Goal: Transaction & Acquisition: Purchase product/service

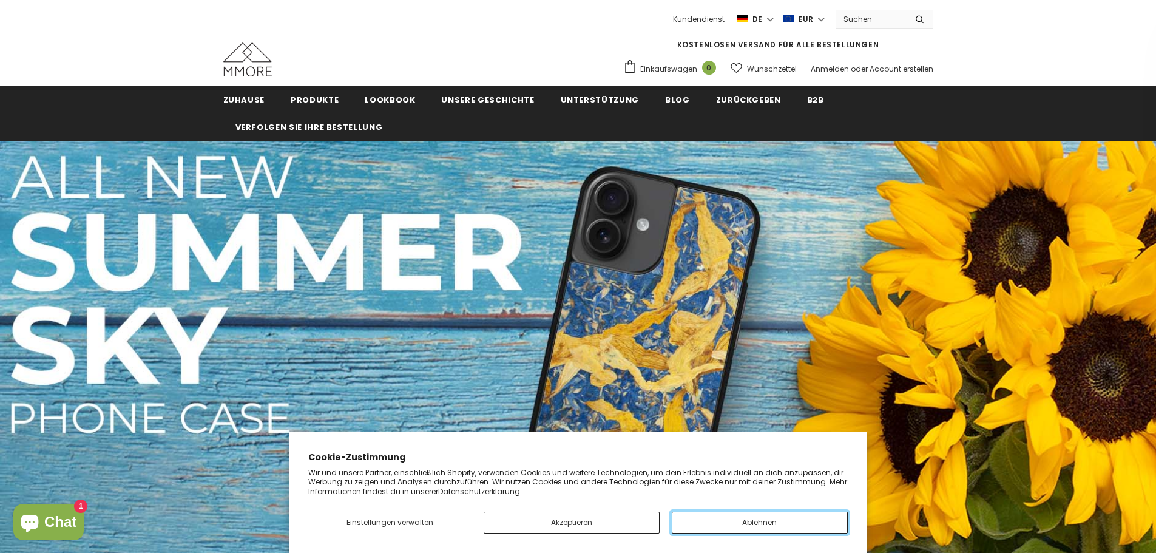
click at [716, 523] on button "Ablehnen" at bounding box center [760, 523] width 176 height 22
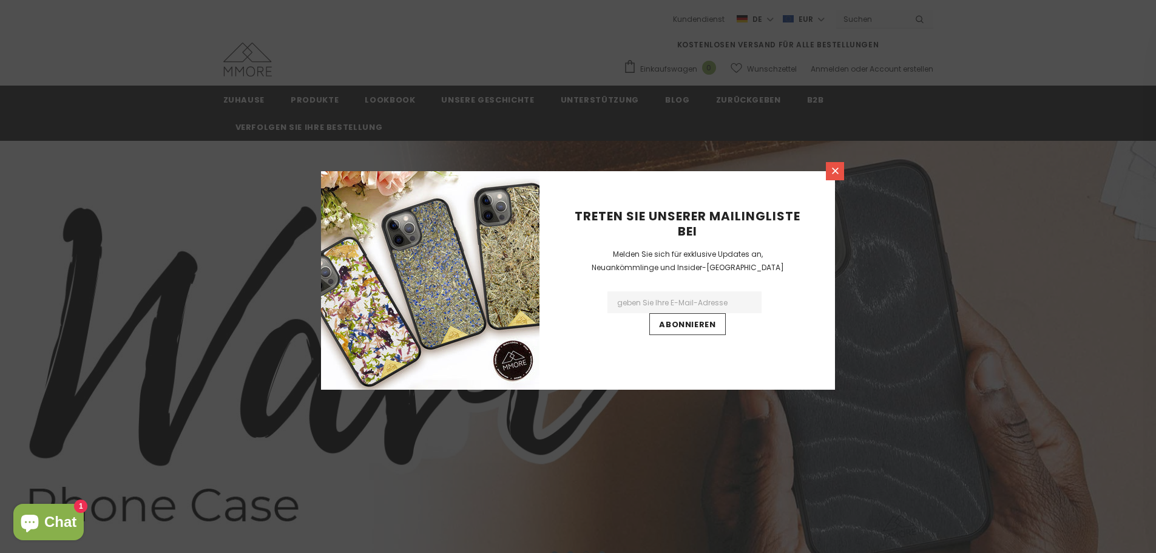
click at [836, 171] on icon at bounding box center [835, 171] width 7 height 7
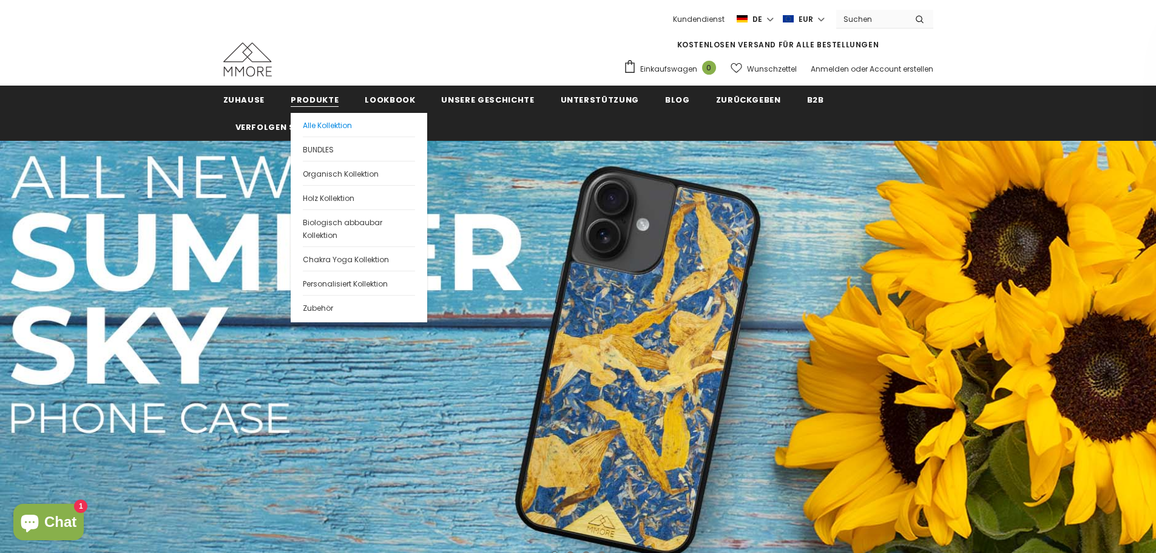
click at [306, 123] on span "Alle Kollektion" at bounding box center [327, 125] width 49 height 10
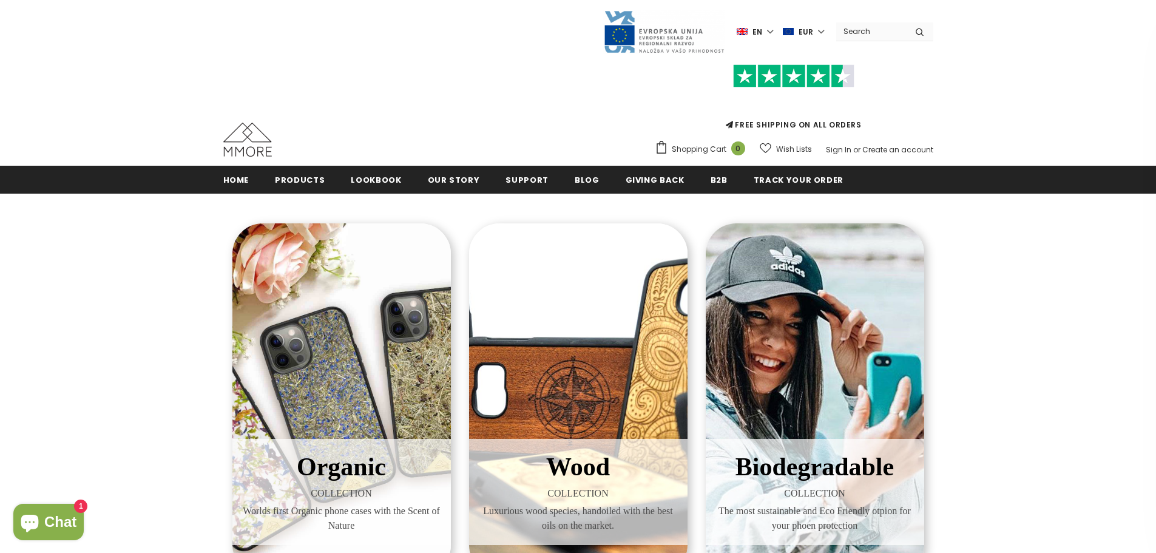
click at [825, 316] on div "Biodegradable COLLECTION The most sustainable and Eco Friendly otpion for your …" at bounding box center [815, 399] width 218 height 352
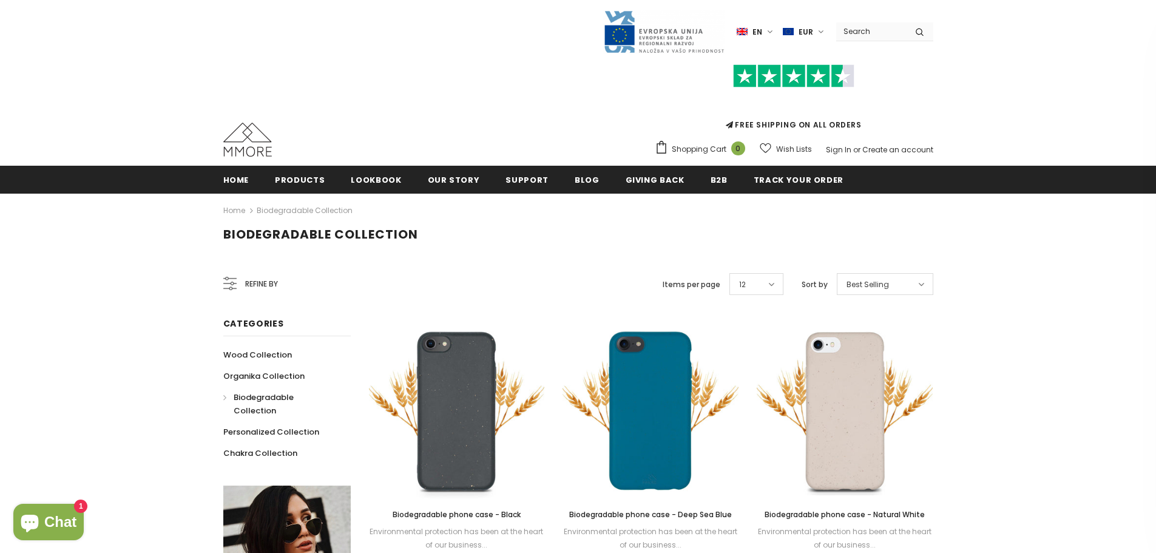
click at [245, 283] on span "Refine by" at bounding box center [261, 283] width 33 height 13
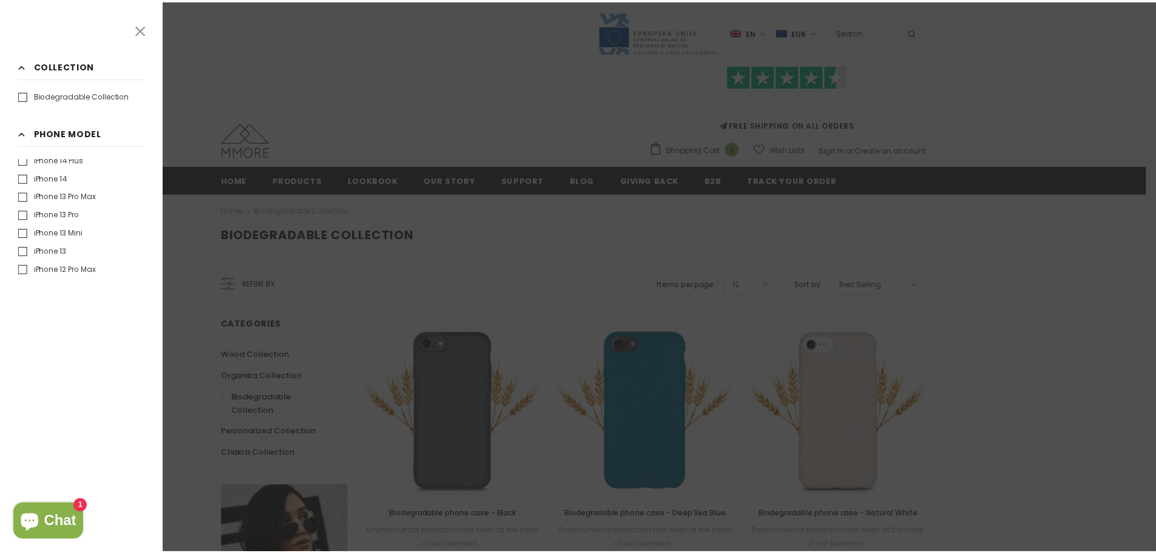
scroll to position [145, 0]
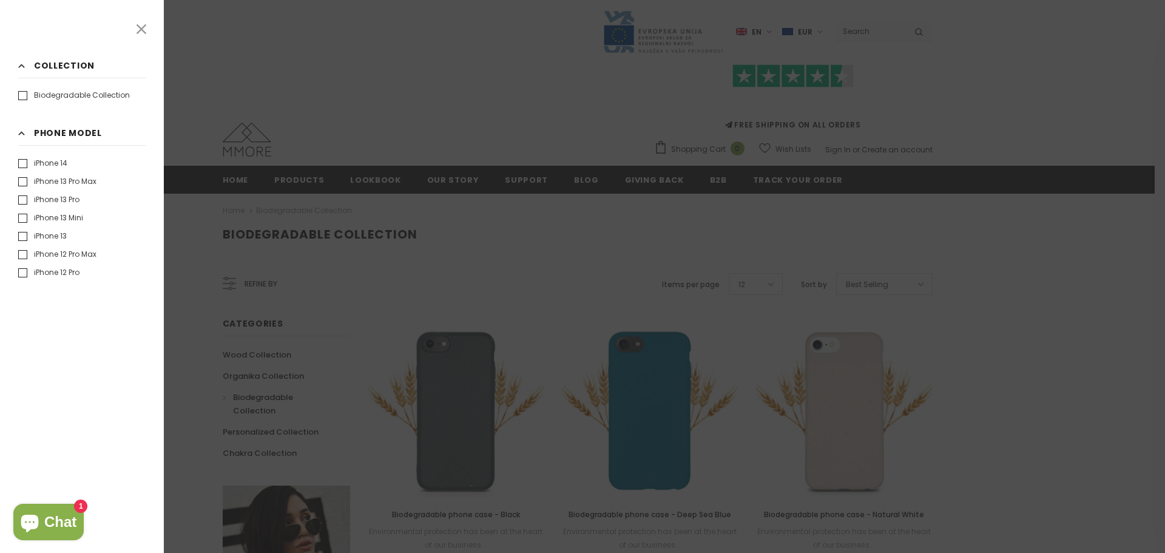
click at [23, 221] on label "iPhone 13 Mini" at bounding box center [50, 218] width 65 height 12
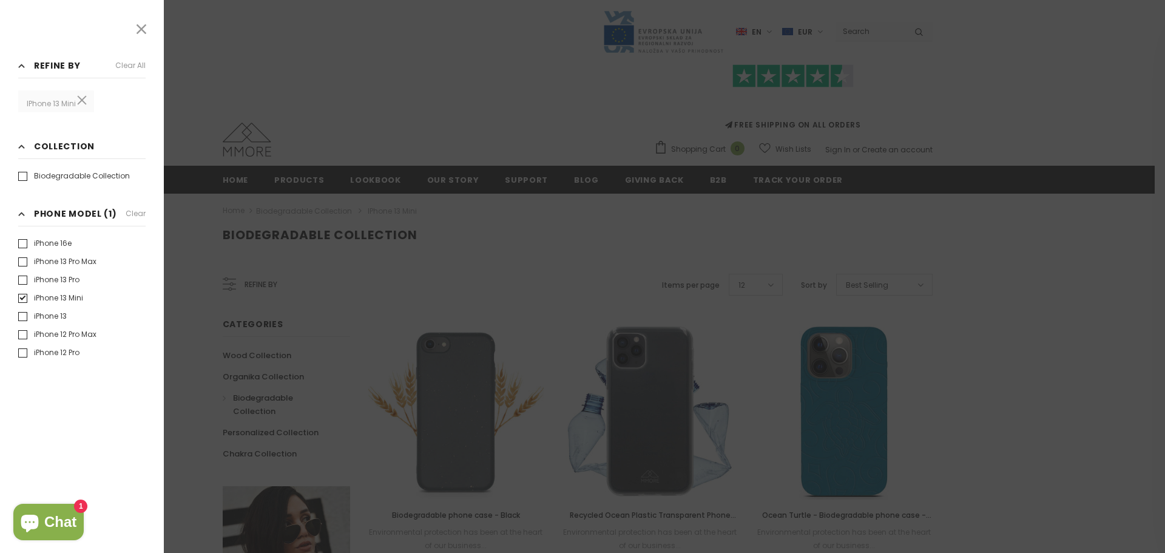
click at [144, 30] on icon at bounding box center [142, 29] width 16 height 16
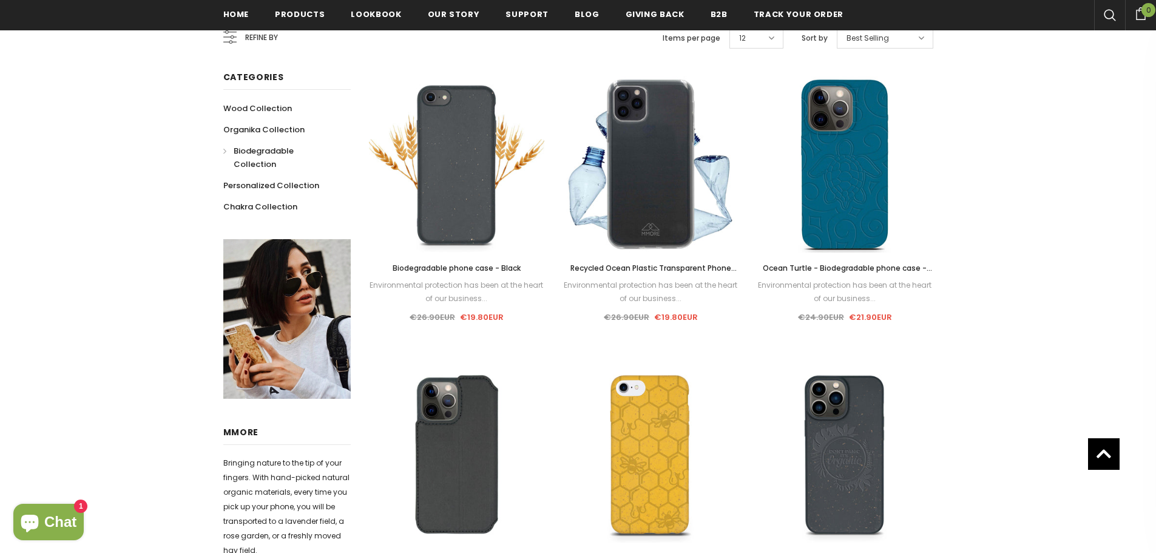
scroll to position [189, 0]
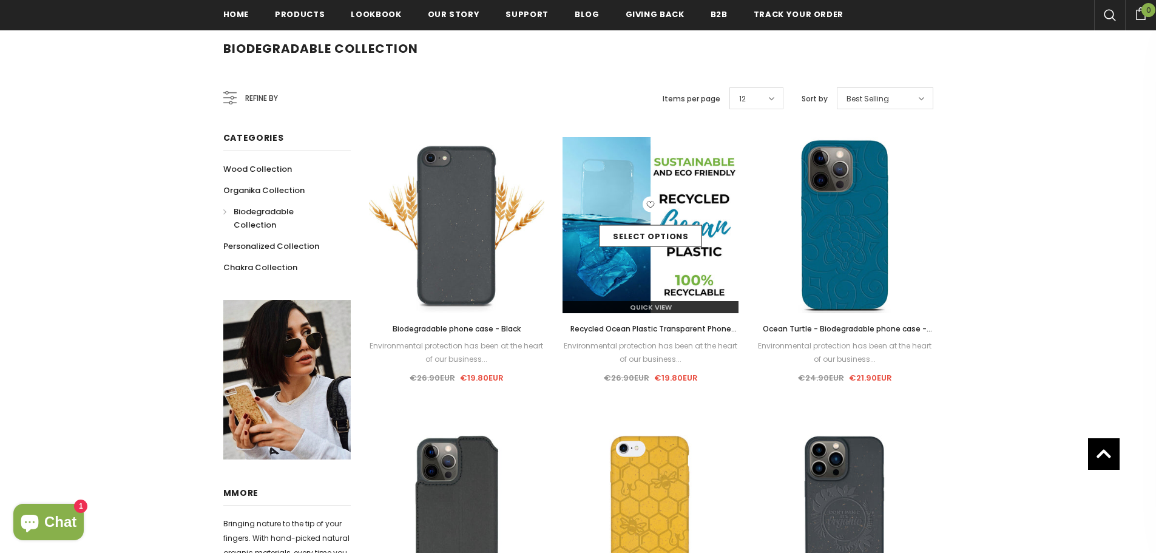
click at [638, 283] on img at bounding box center [651, 225] width 176 height 176
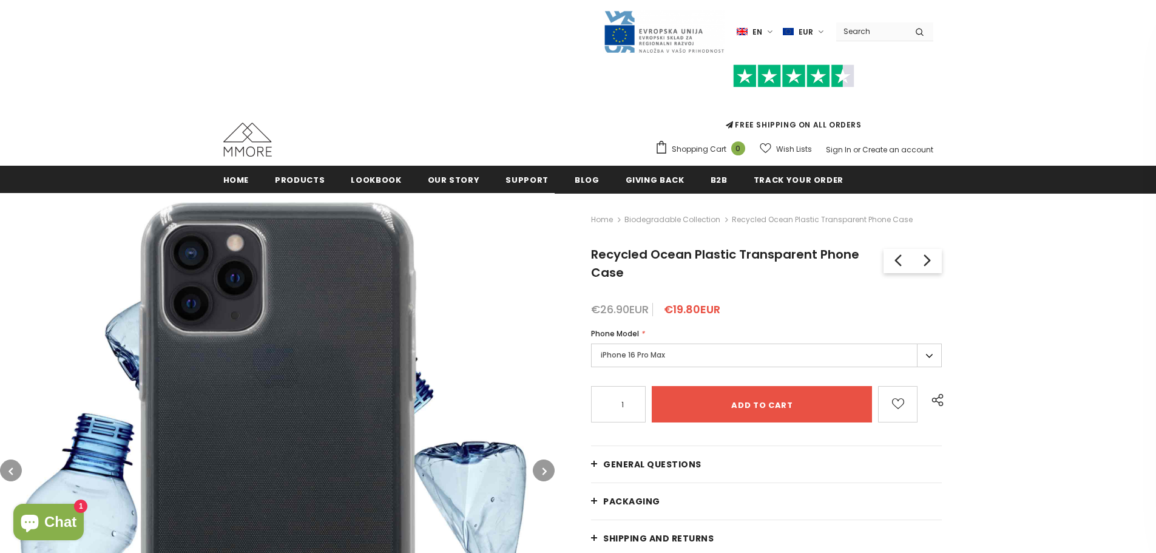
click at [711, 348] on label "iPhone 16 Pro Max" at bounding box center [766, 356] width 351 height 24
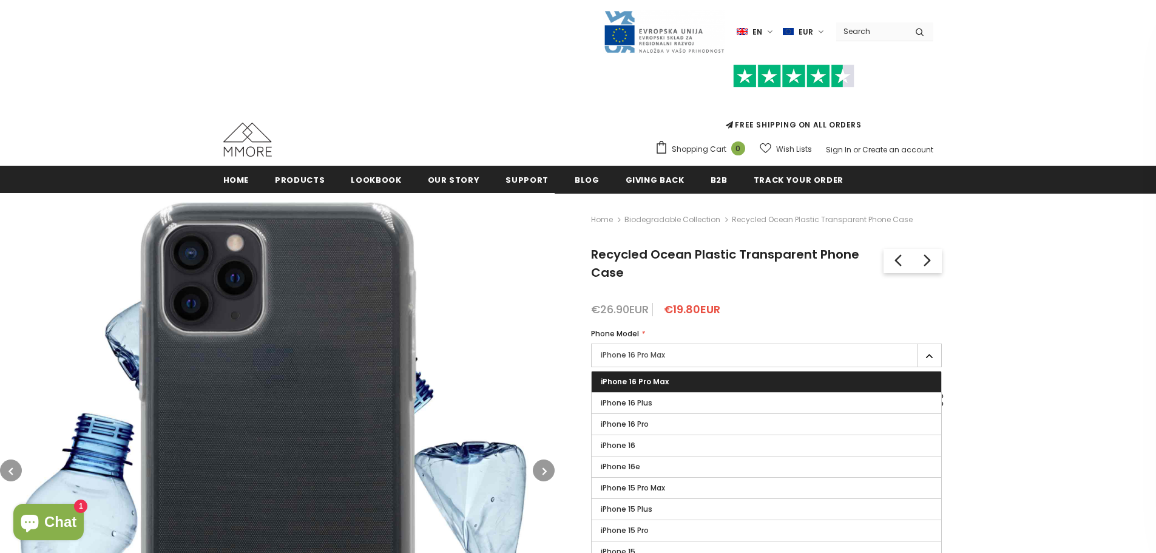
scroll to position [226, 0]
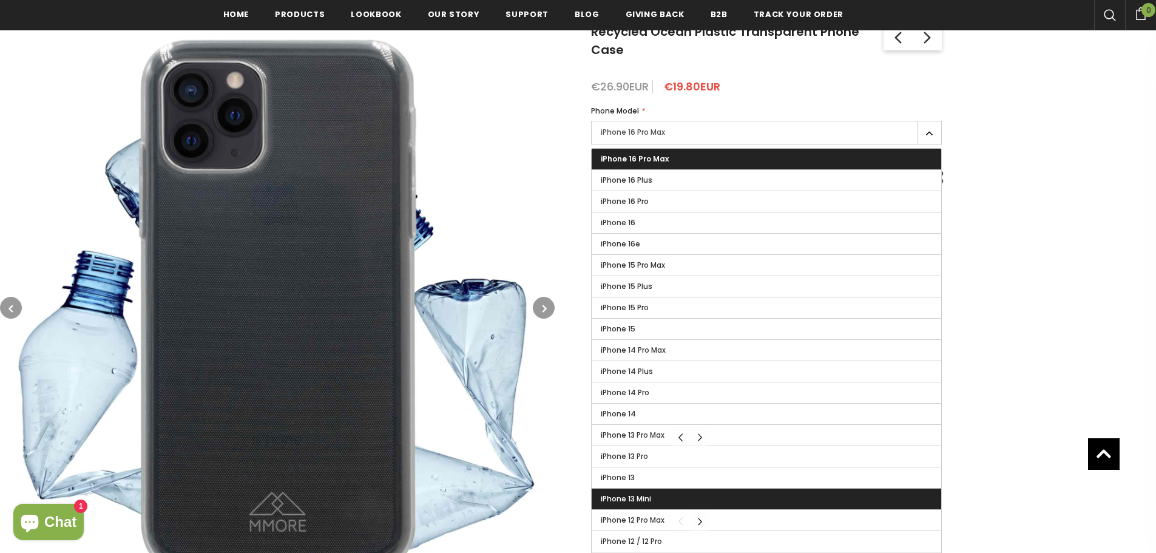
click at [656, 491] on label "iPhone 13 Mini" at bounding box center [767, 499] width 350 height 21
click at [0, 0] on input "iPhone 13 Mini" at bounding box center [0, 0] width 0 height 0
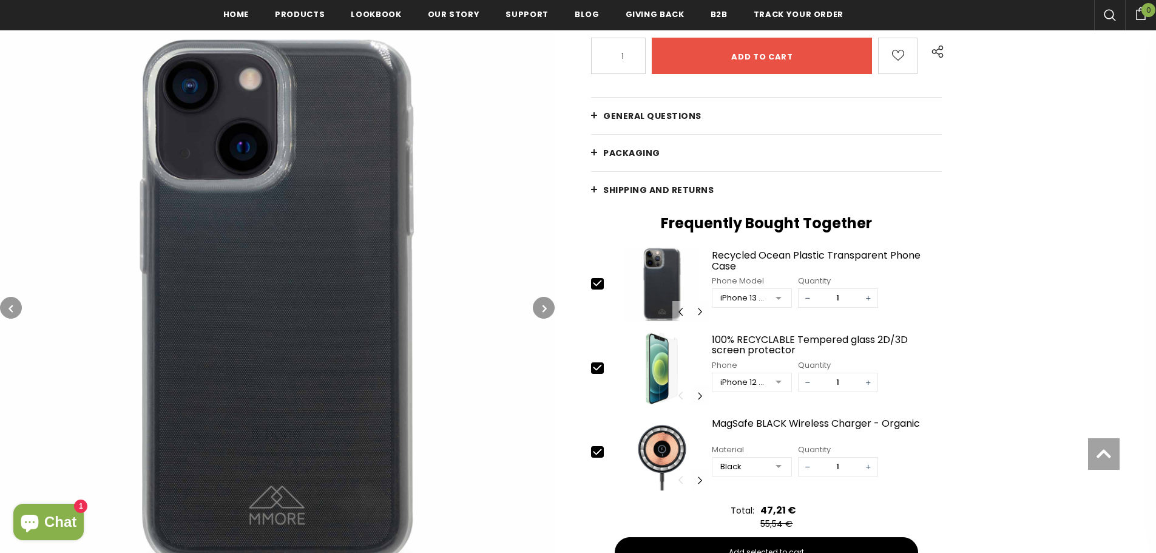
scroll to position [451, 0]
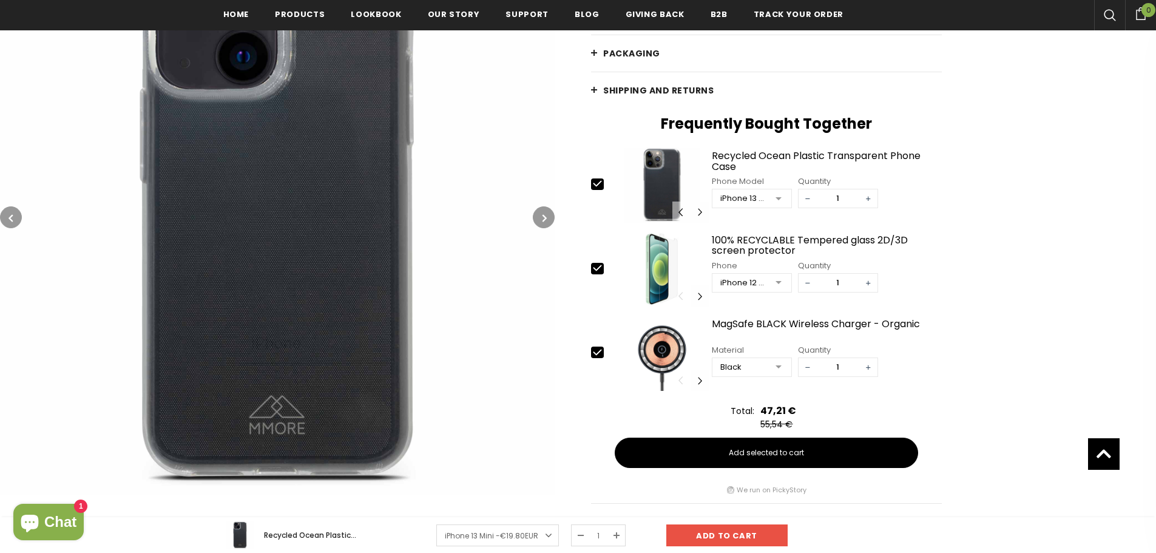
click at [547, 218] on icon "button" at bounding box center [545, 218] width 4 height 12
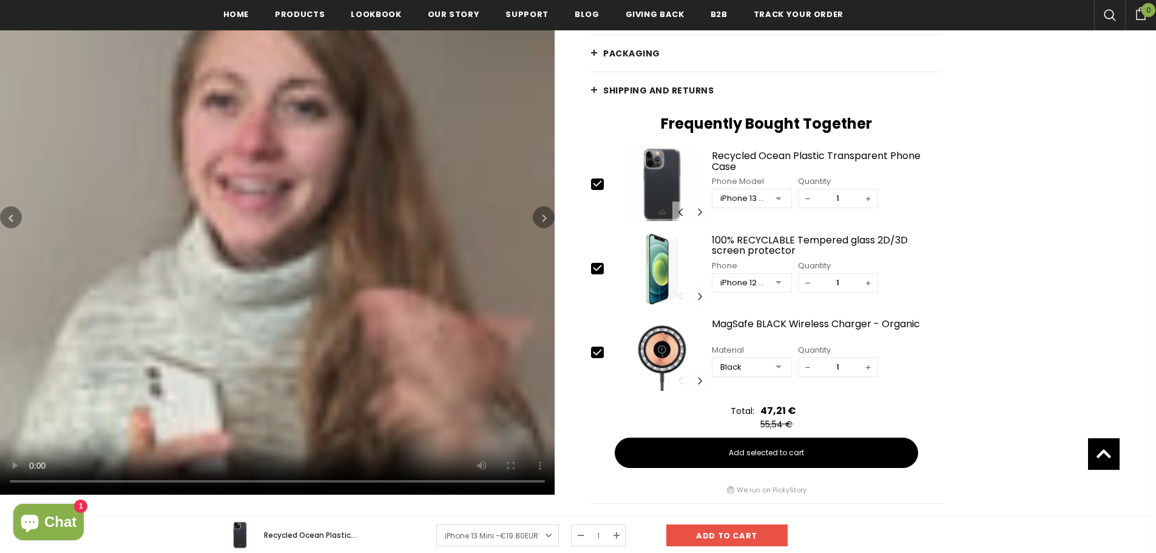
click at [547, 218] on icon "button" at bounding box center [545, 218] width 4 height 12
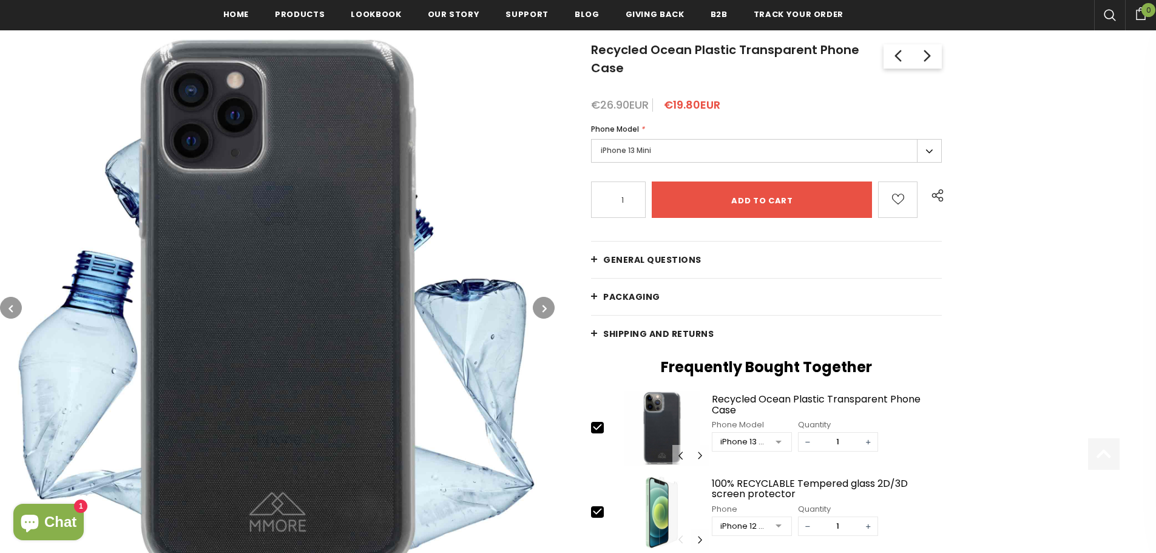
scroll to position [232, 0]
